Goal: Check status: Check status

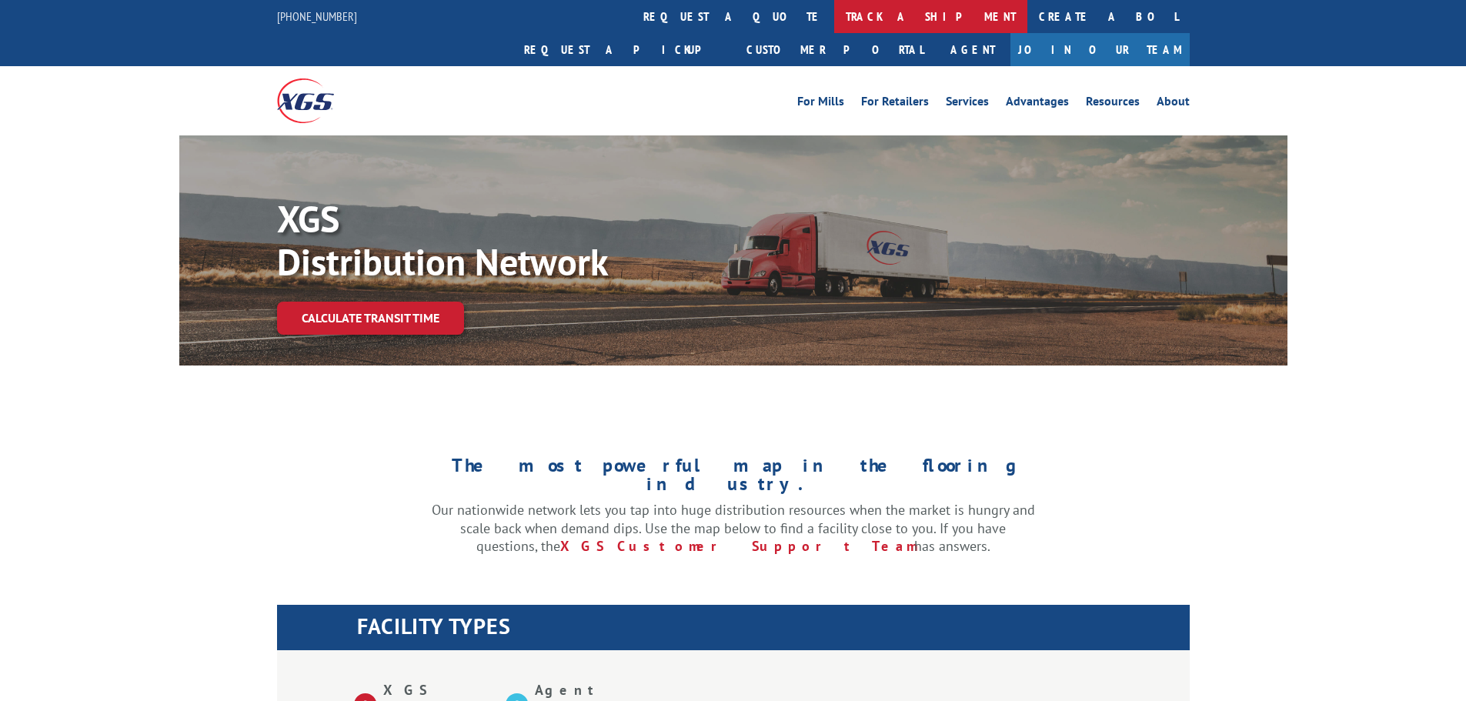
click at [834, 12] on link "track a shipment" at bounding box center [930, 16] width 193 height 33
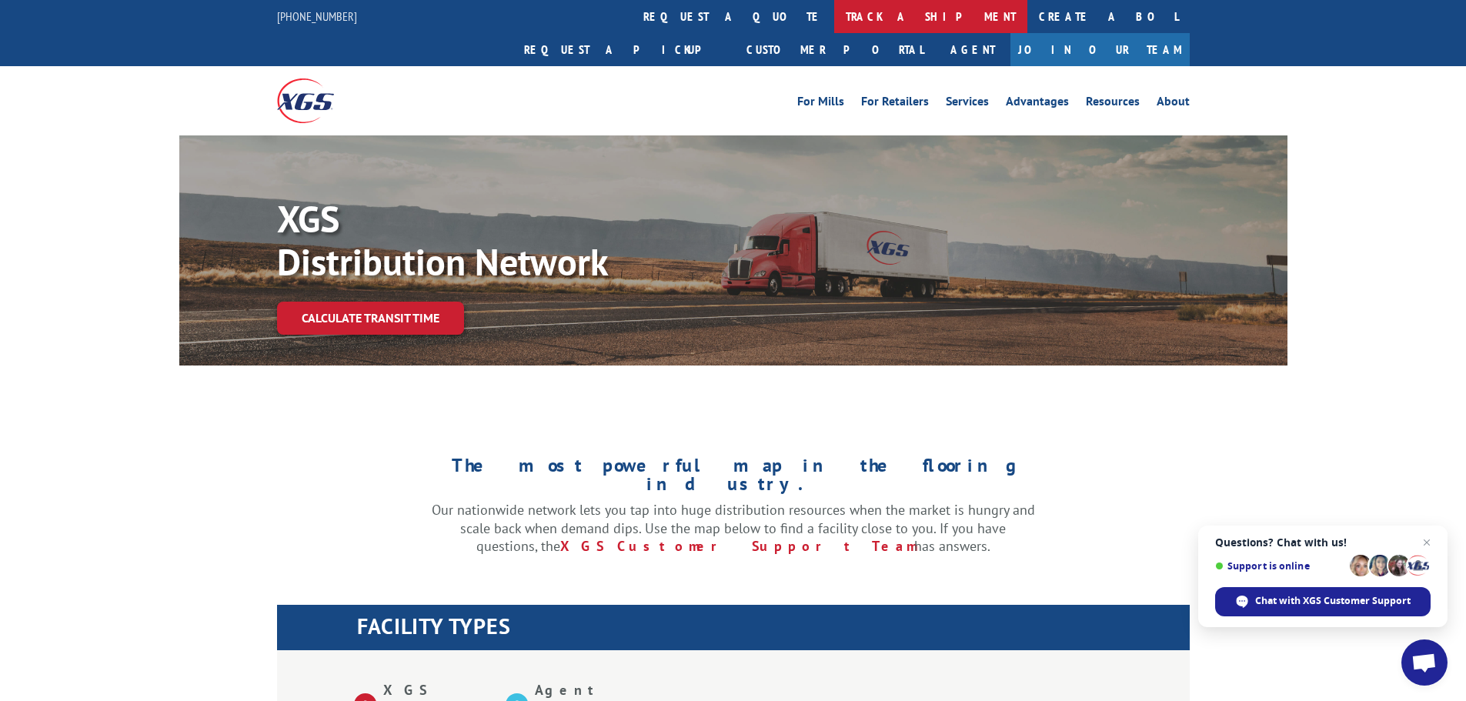
click at [834, 18] on link "track a shipment" at bounding box center [930, 16] width 193 height 33
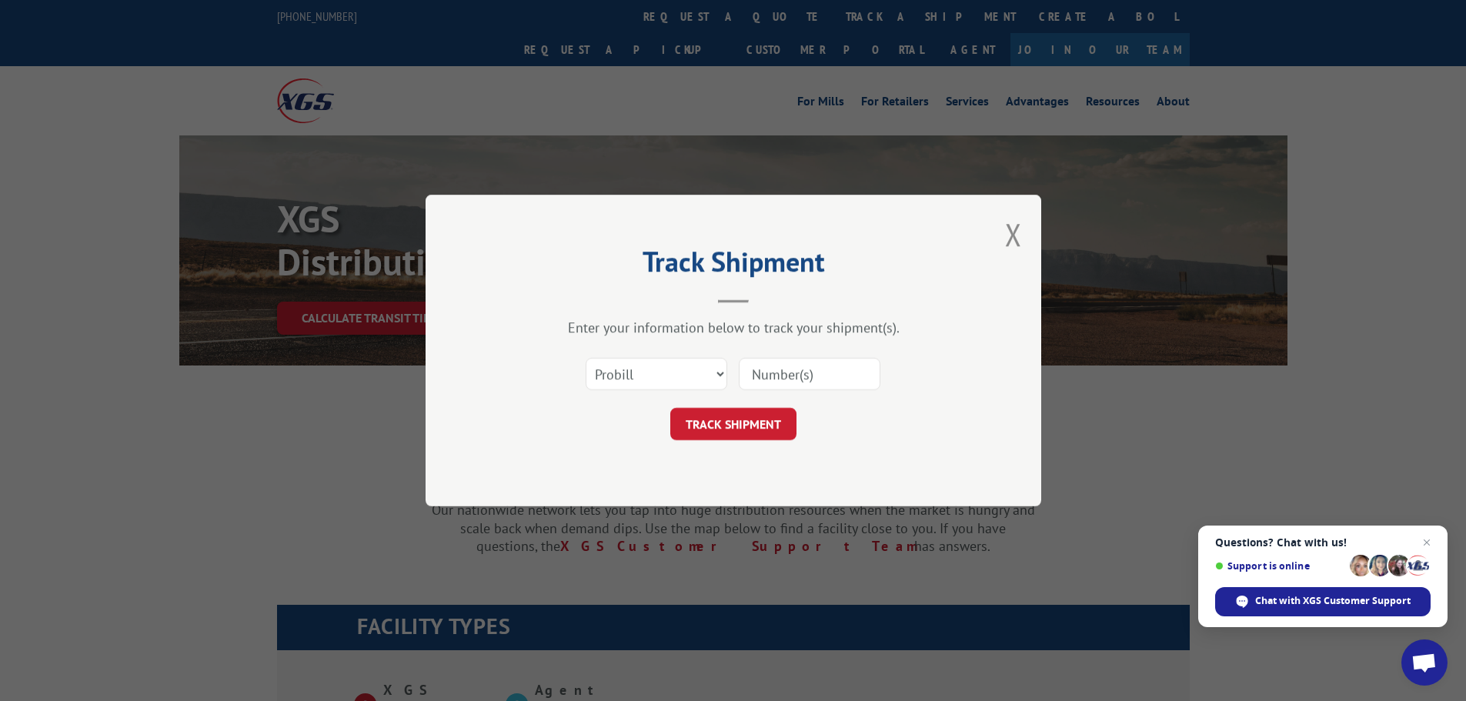
click at [769, 372] on input at bounding box center [810, 374] width 142 height 32
paste input "17664822"
type input "17664822"
click at [719, 422] on button "TRACK SHIPMENT" at bounding box center [733, 424] width 126 height 32
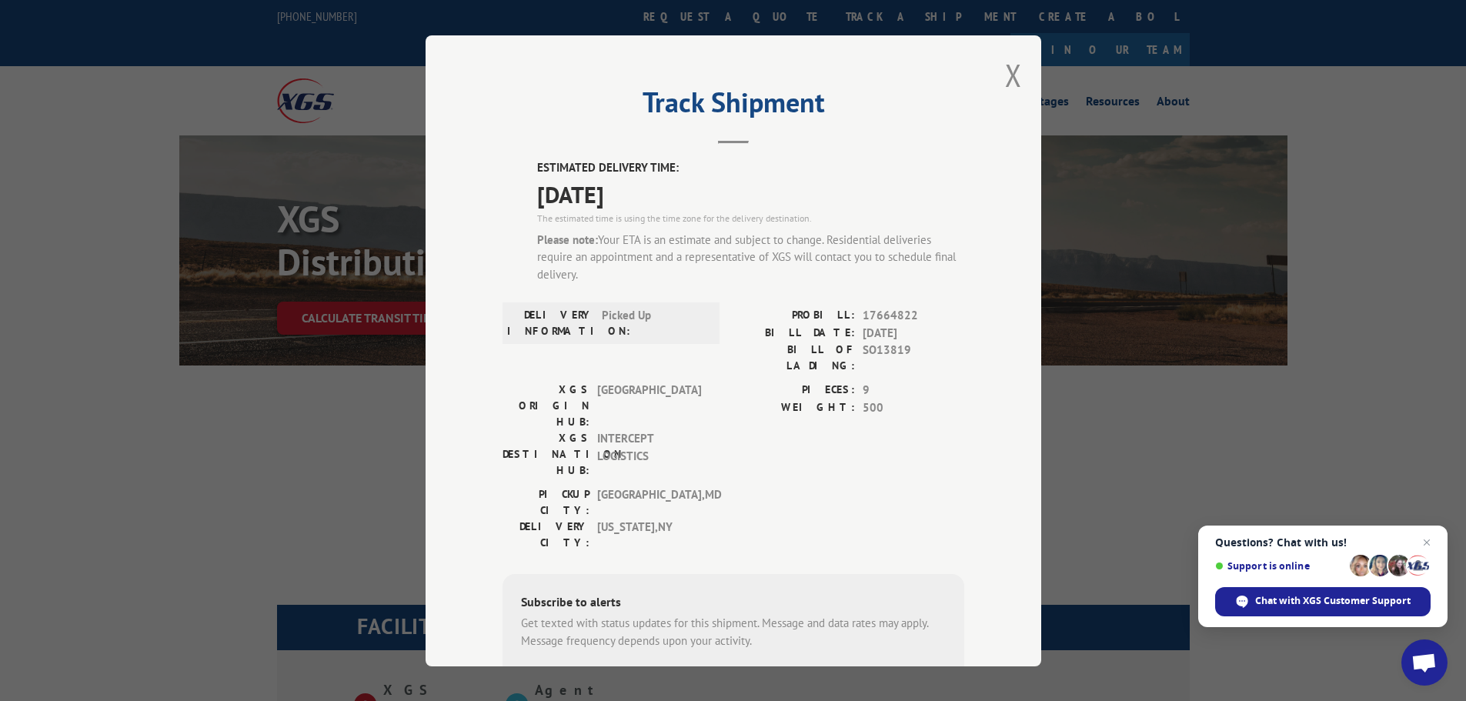
click at [205, 419] on div "Track Shipment ESTIMATED DELIVERY TIME: [DATE] The estimated time is using the …" at bounding box center [733, 350] width 1466 height 701
click at [1005, 75] on button "Close modal" at bounding box center [1013, 75] width 17 height 41
